Goal: Transaction & Acquisition: Purchase product/service

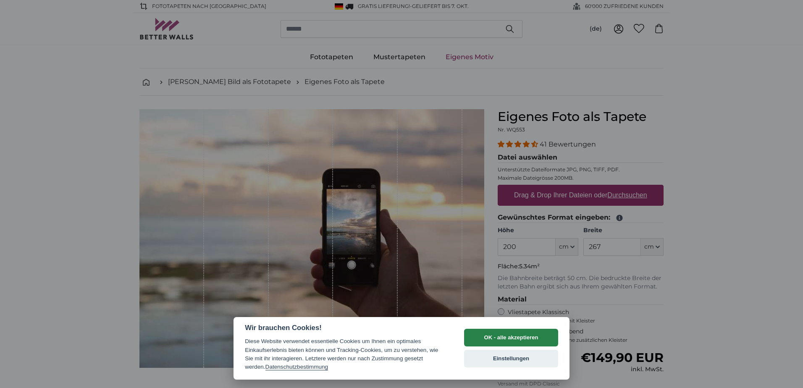
click at [500, 338] on button "OK - alle akzeptieren" at bounding box center [511, 338] width 94 height 18
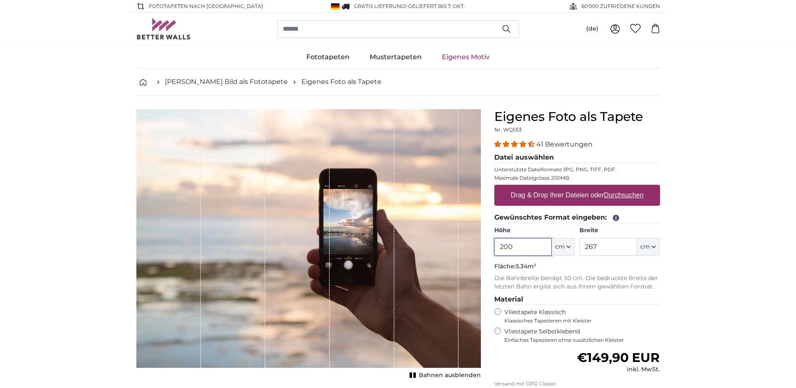
drag, startPoint x: 524, startPoint y: 245, endPoint x: 478, endPoint y: 243, distance: 46.2
click at [478, 243] on product-detail "Abbrechen Bild zuschneiden Bahnen ausblenden Eigenes Foto als Tapete Nr. WQ553 …" at bounding box center [398, 292] width 537 height 392
type input "274"
drag, startPoint x: 620, startPoint y: 249, endPoint x: 542, endPoint y: 249, distance: 78.5
click at [542, 249] on div "Höhe 274 ft cm Centimeter (cm) Inches (inch) Feet (ft. in.) Breite 267 ft cm Ce…" at bounding box center [577, 240] width 166 height 29
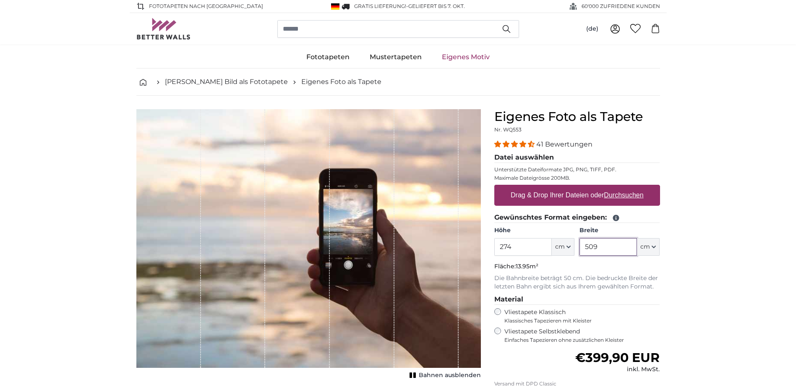
type input "509"
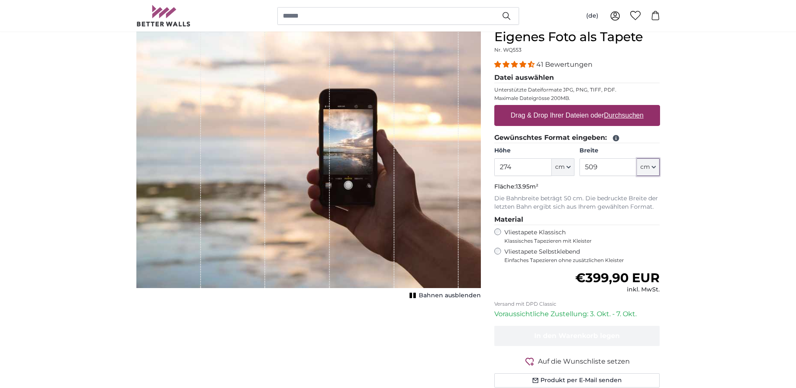
scroll to position [84, 0]
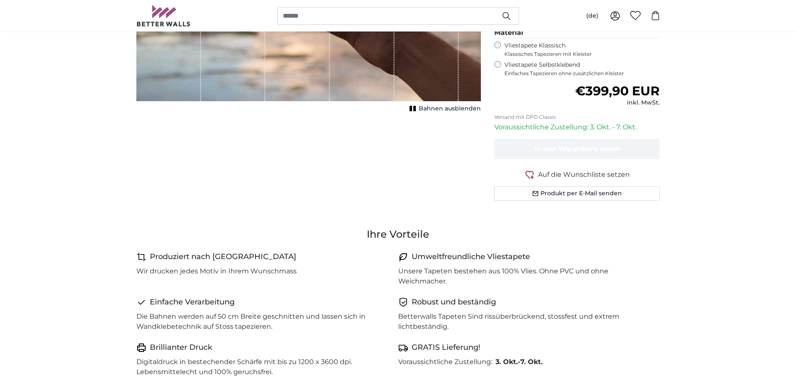
scroll to position [252, 0]
